Goal: Navigation & Orientation: Find specific page/section

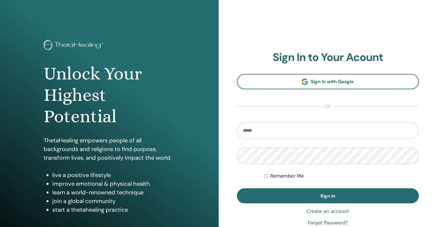
click at [287, 129] on input "email" at bounding box center [328, 130] width 182 height 17
type input "**********"
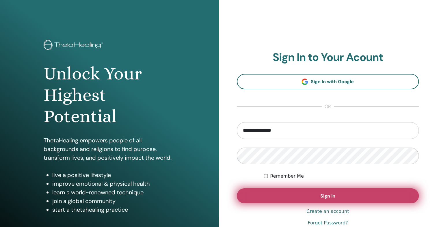
click at [330, 191] on button "Sign In" at bounding box center [328, 196] width 182 height 15
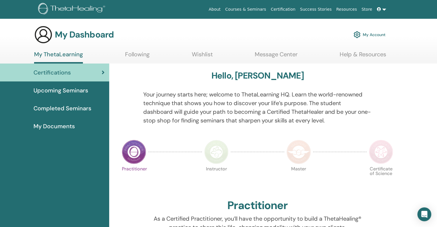
click at [72, 91] on span "Upcoming Seminars" at bounding box center [61, 90] width 55 height 9
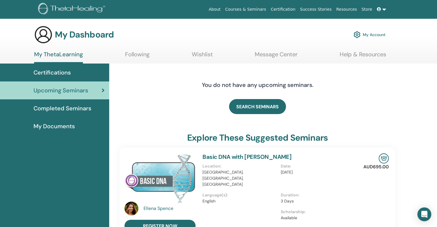
click at [58, 110] on span "Completed Seminars" at bounding box center [63, 108] width 58 height 9
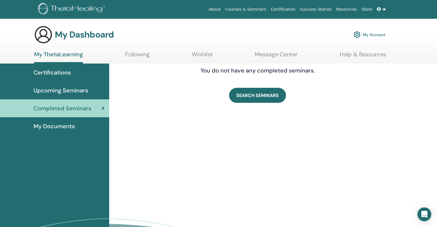
click at [152, 54] on ul "My ThetaLearning Following Wishlist Message Center Help & Resources" at bounding box center [210, 57] width 352 height 13
click at [146, 54] on link "Following" at bounding box center [137, 56] width 25 height 11
